Goal: Task Accomplishment & Management: Manage account settings

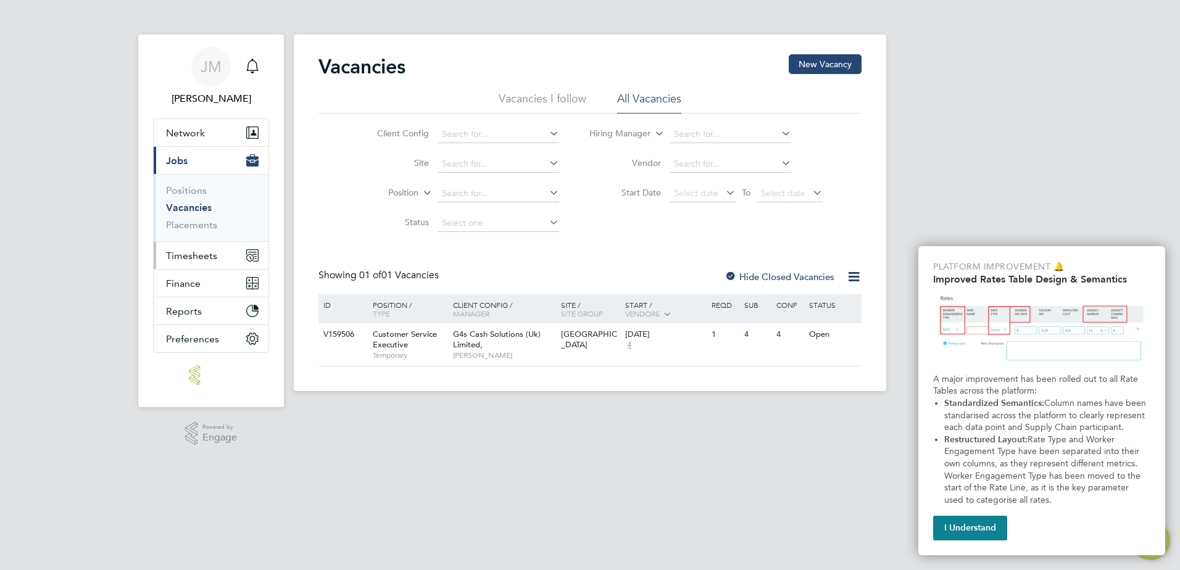
click at [181, 257] on span "Timesheets" at bounding box center [191, 256] width 51 height 12
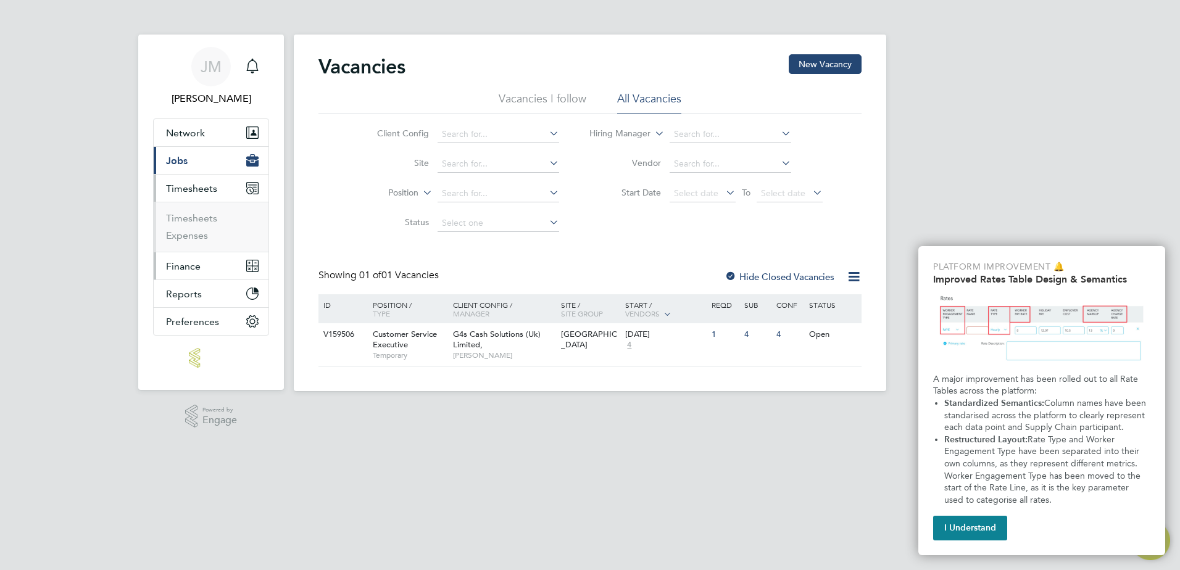
click at [178, 260] on span "Finance" at bounding box center [183, 266] width 35 height 12
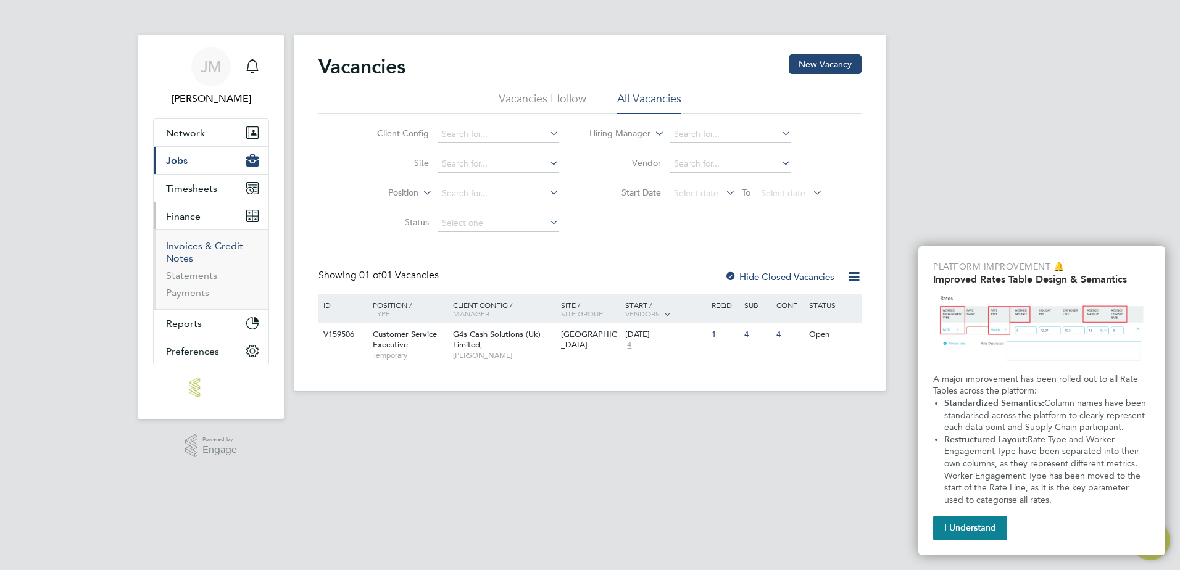
click at [180, 249] on link "Invoices & Credit Notes" at bounding box center [204, 252] width 77 height 24
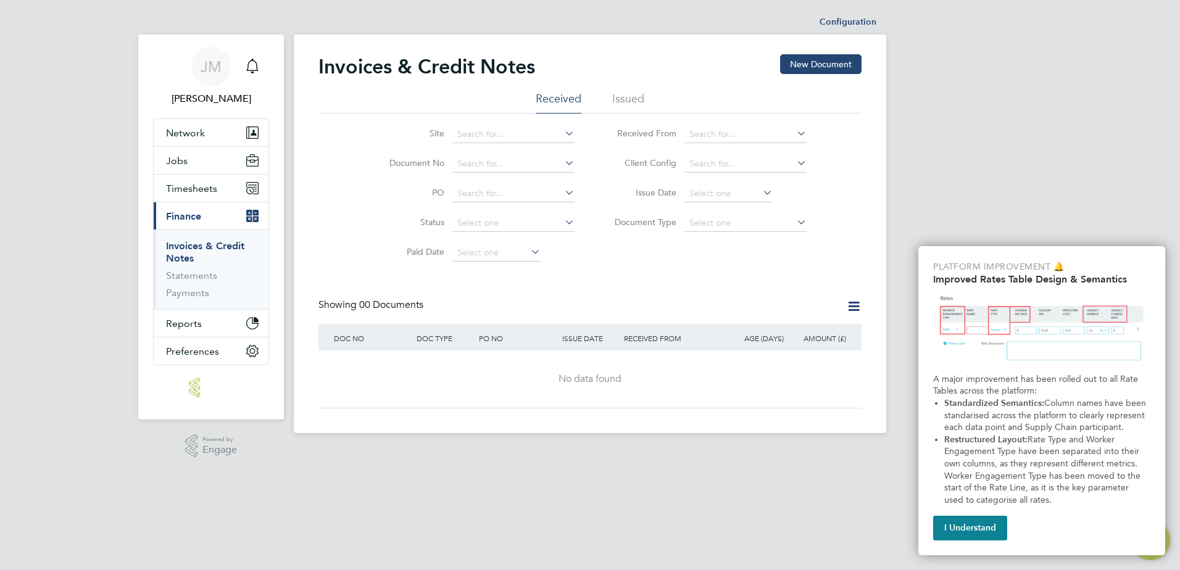
click at [634, 98] on li "Issued" at bounding box center [628, 102] width 32 height 22
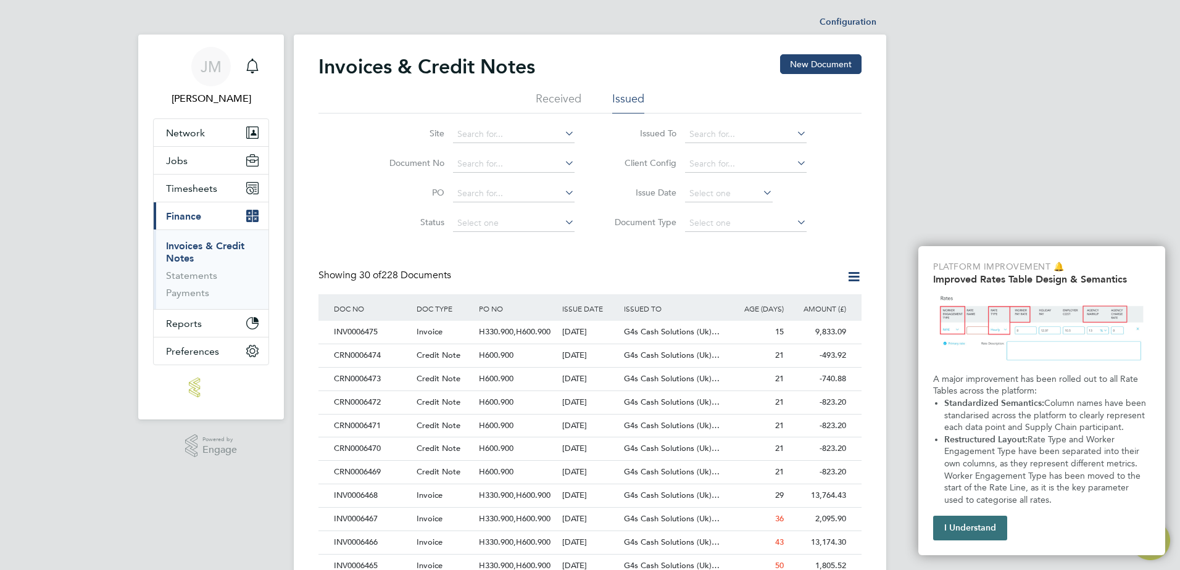
click at [974, 526] on button "I Understand" at bounding box center [970, 528] width 74 height 25
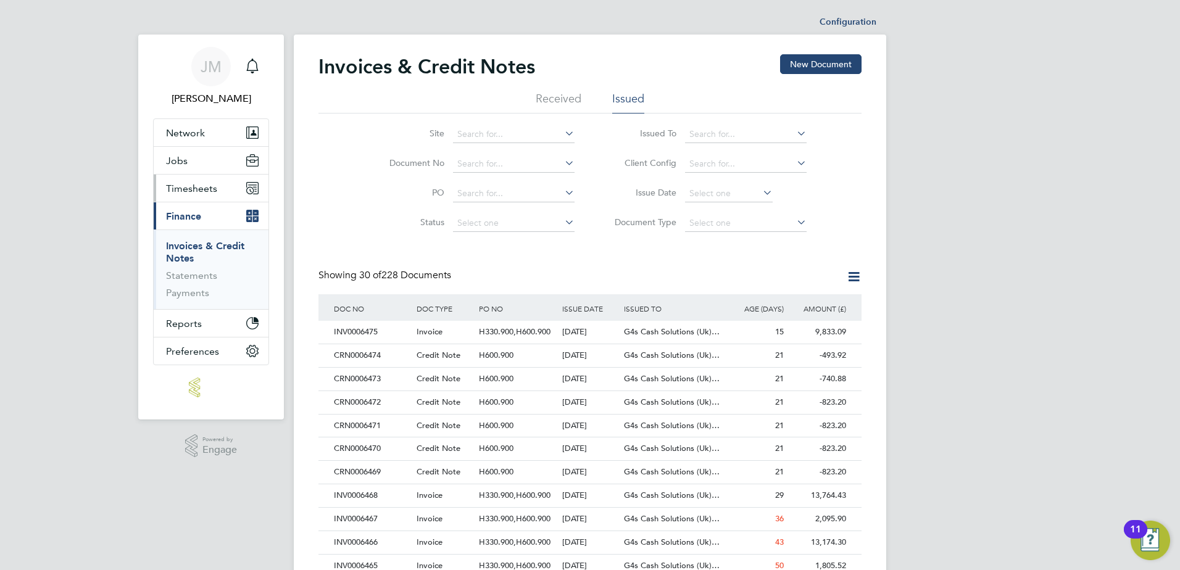
click at [188, 196] on button "Timesheets" at bounding box center [211, 188] width 115 height 27
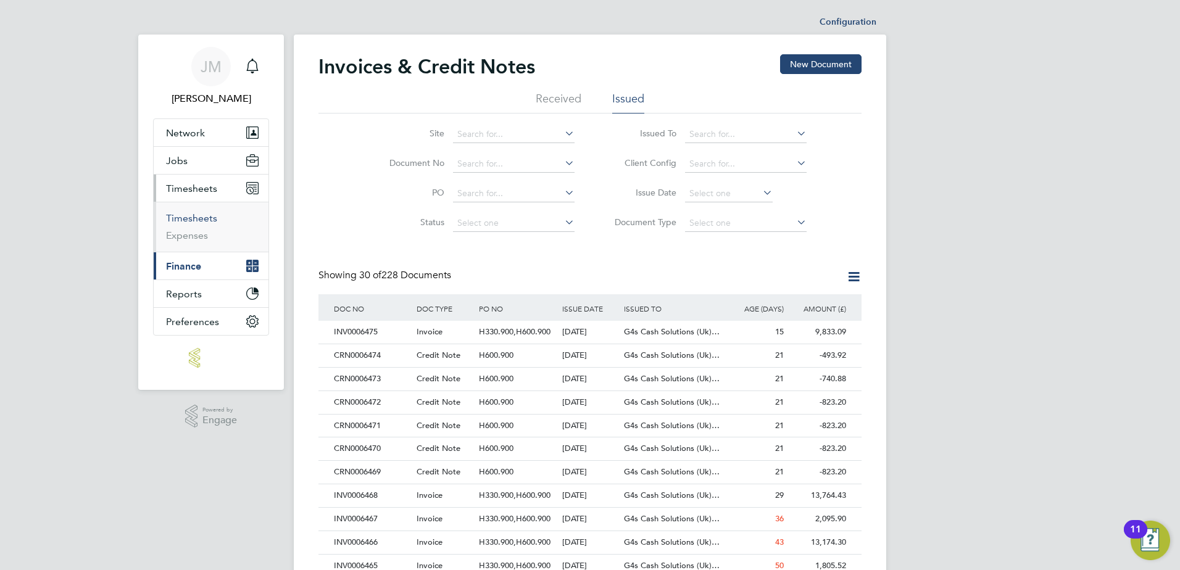
click at [180, 221] on link "Timesheets" at bounding box center [191, 218] width 51 height 12
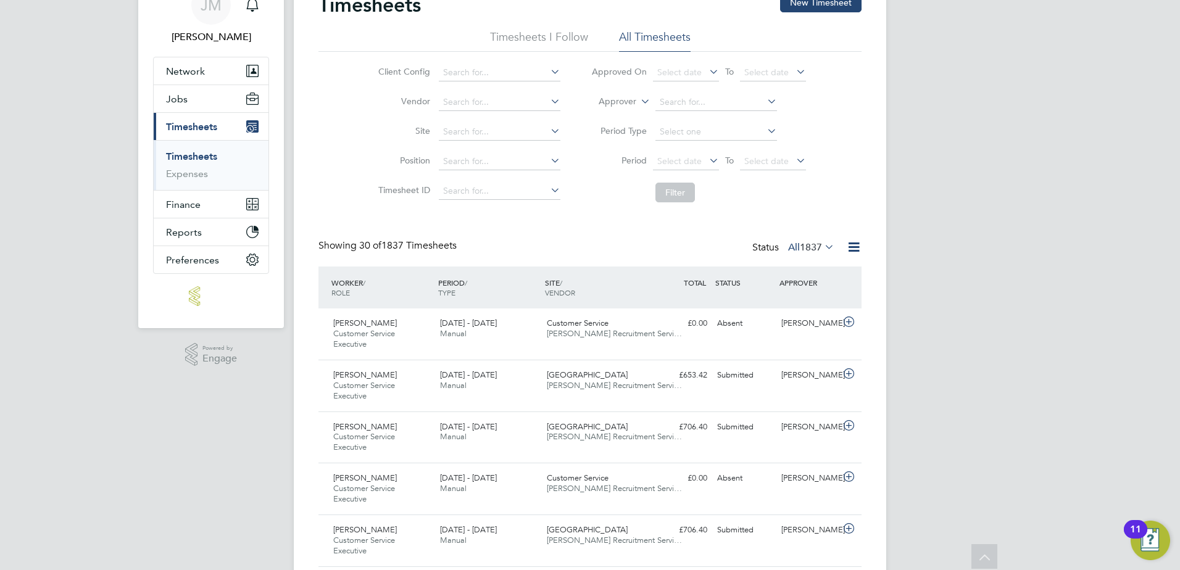
click at [822, 245] on icon at bounding box center [822, 246] width 0 height 17
click at [822, 304] on li "Submitted" at bounding box center [797, 304] width 57 height 17
